Goal: Communication & Community: Answer question/provide support

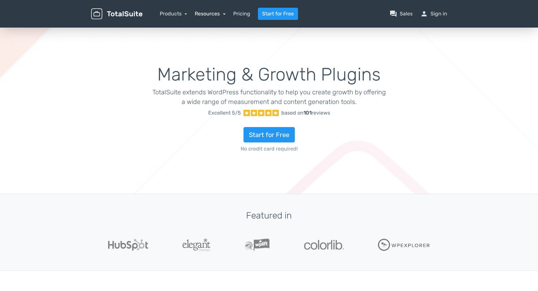
click at [219, 14] on link "Resources" at bounding box center [210, 14] width 31 height 6
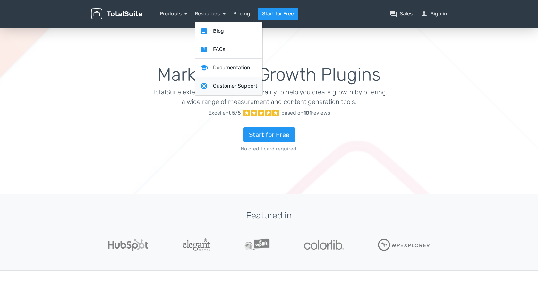
click at [234, 86] on link "support Customer Support" at bounding box center [228, 86] width 67 height 18
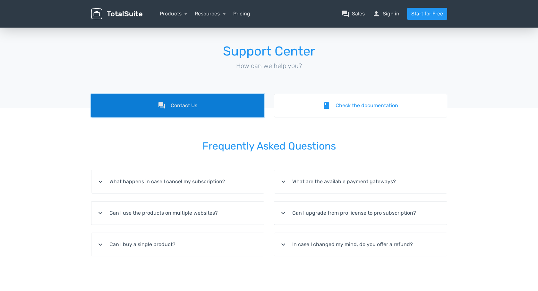
drag, startPoint x: 186, startPoint y: 102, endPoint x: 187, endPoint y: 106, distance: 4.1
click at [186, 102] on link "forum Contact Us" at bounding box center [177, 106] width 173 height 24
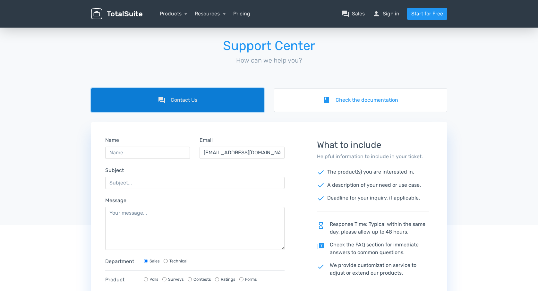
scroll to position [6, 0]
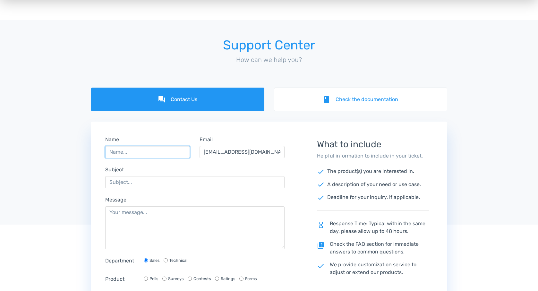
click at [163, 152] on input "Name" at bounding box center [147, 152] width 85 height 12
type input "[PERSON_NAME]"
type input "[EMAIL_ADDRESS][DOMAIN_NAME]"
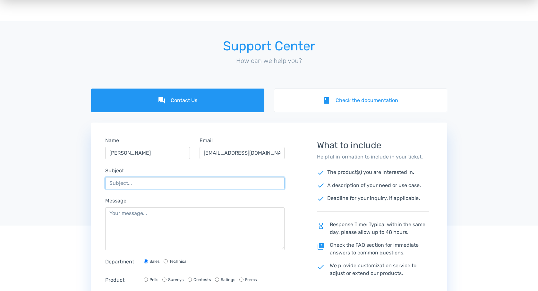
click at [158, 184] on input "Subject" at bounding box center [195, 183] width 180 height 12
type input "Caching Poll Voting Page"
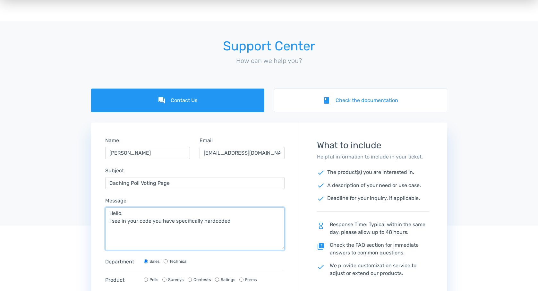
paste textarea "if ( $this->poll->isVoteScreen() && ! defined( 'DONOTCACHEPAGE' ) ): define( 'D…"
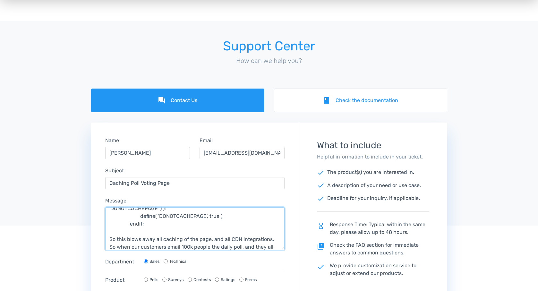
scroll to position [43, 0]
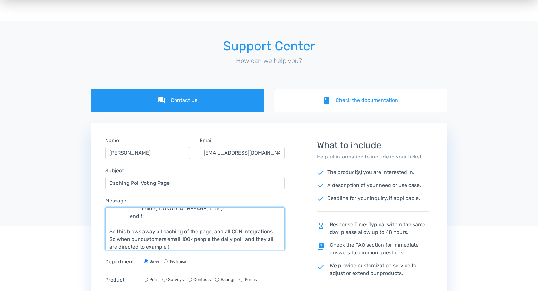
paste textarea "[URL][DOMAIN_NAME]"
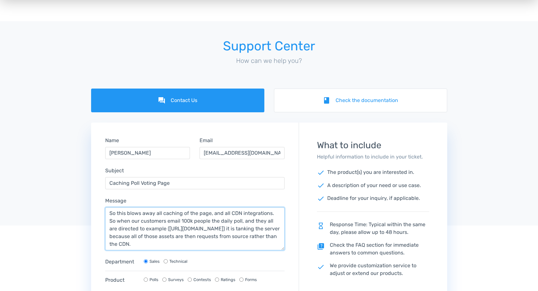
scroll to position [89, 0]
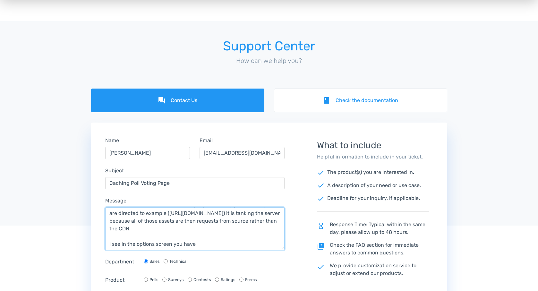
paste textarea "Asynchronous loading This can be useful when you would like to bypass cache mec…"
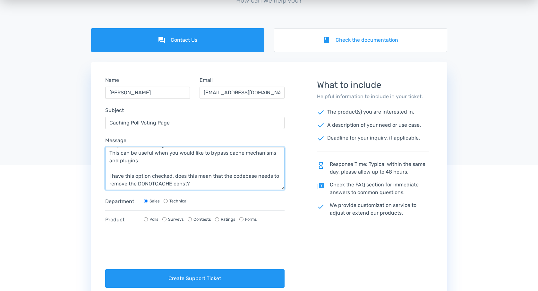
scroll to position [68, 0]
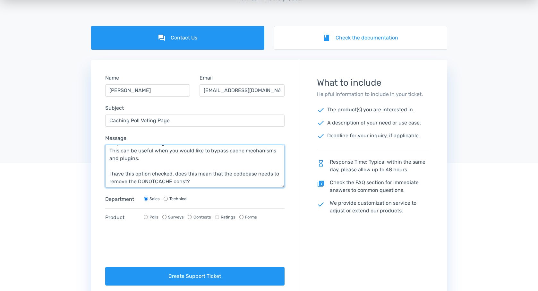
type textarea "Hello, I see in your code you have specifically hardcoded if ( $this->poll->isV…"
click at [144, 216] on input "Polls" at bounding box center [146, 217] width 4 height 4
radio input "true"
click at [165, 198] on input "Technical" at bounding box center [166, 199] width 4 height 4
radio input "true"
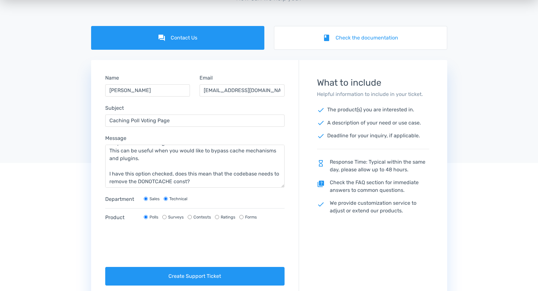
radio input "false"
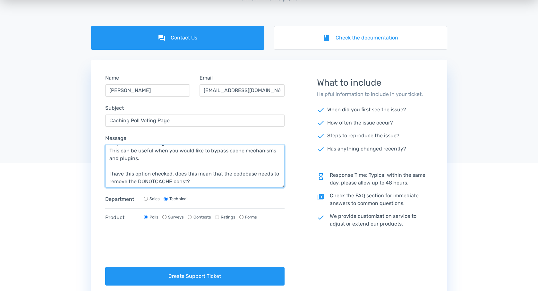
click at [165, 178] on textarea "Hello, I see in your code you have specifically hardcoded if ( $this->poll->isV…" at bounding box center [195, 166] width 180 height 43
type textarea "Hello, I see in your code you have specifically hardcoded if ( $this->poll->isV…"
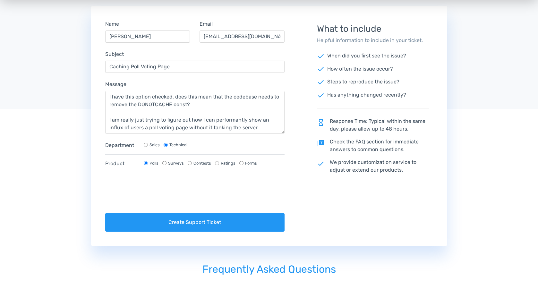
scroll to position [125, 0]
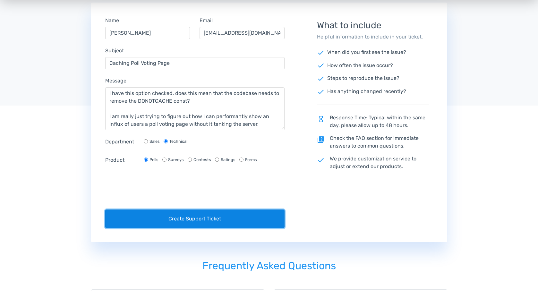
click at [200, 219] on button "Create Support Ticket" at bounding box center [195, 218] width 180 height 19
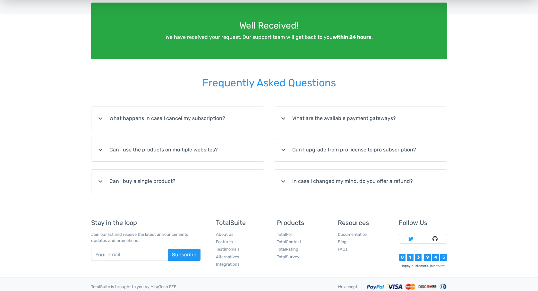
click at [53, 67] on div "Support Center How can we help you? forum Contact Us book Check the documentati…" at bounding box center [269, 55] width 538 height 308
